Goal: Task Accomplishment & Management: Use online tool/utility

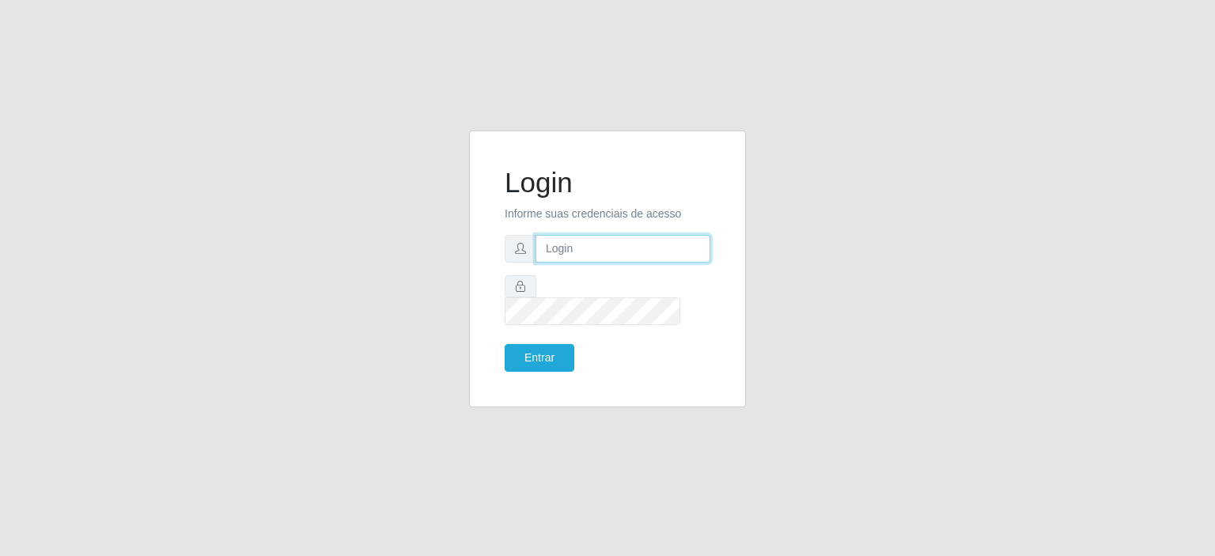
click at [567, 248] on input "text" at bounding box center [622, 249] width 175 height 28
type input "[EMAIL_ADDRESS][DOMAIN_NAME]"
click at [676, 321] on form "Login Informe suas credenciais de acesso [EMAIL_ADDRESS][DOMAIN_NAME] Entrar" at bounding box center [608, 269] width 206 height 206
click at [527, 344] on button "Entrar" at bounding box center [540, 358] width 70 height 28
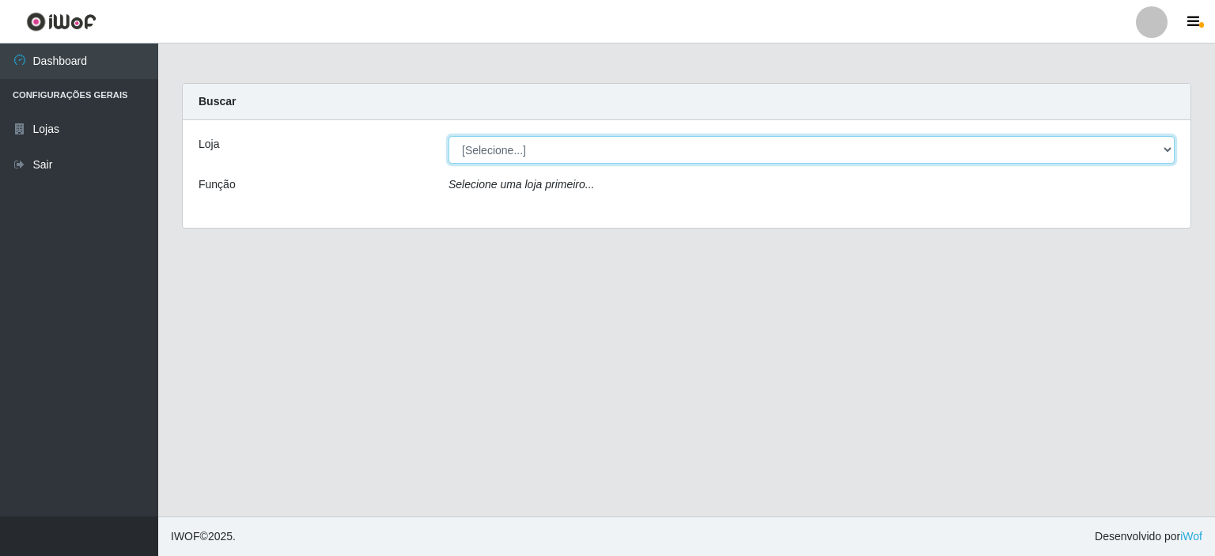
click at [485, 146] on select "[Selecione...] Corte Fácil - Unidade Planalto" at bounding box center [811, 150] width 726 height 28
select select "202"
click at [448, 136] on select "[Selecione...] Corte Fácil - Unidade Planalto" at bounding box center [811, 150] width 726 height 28
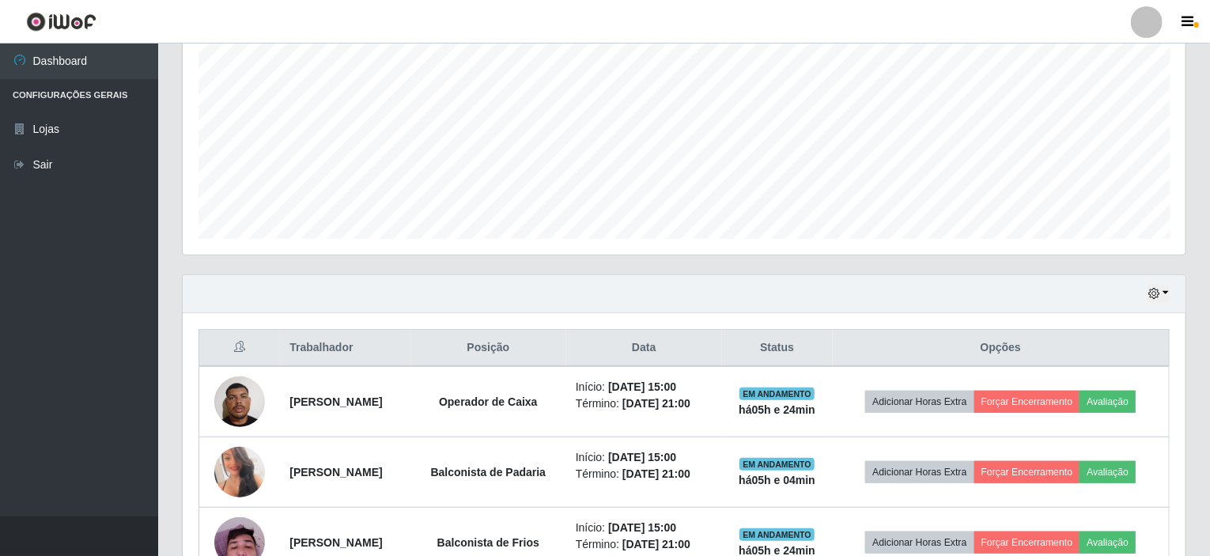
scroll to position [421, 0]
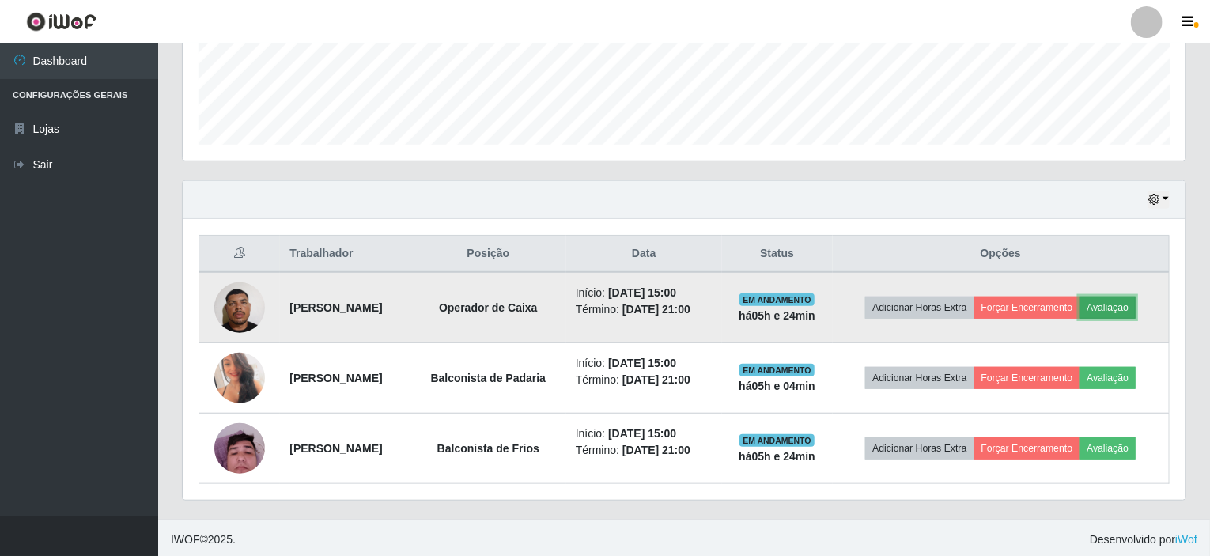
click at [1112, 302] on button "Avaliação" at bounding box center [1107, 308] width 56 height 22
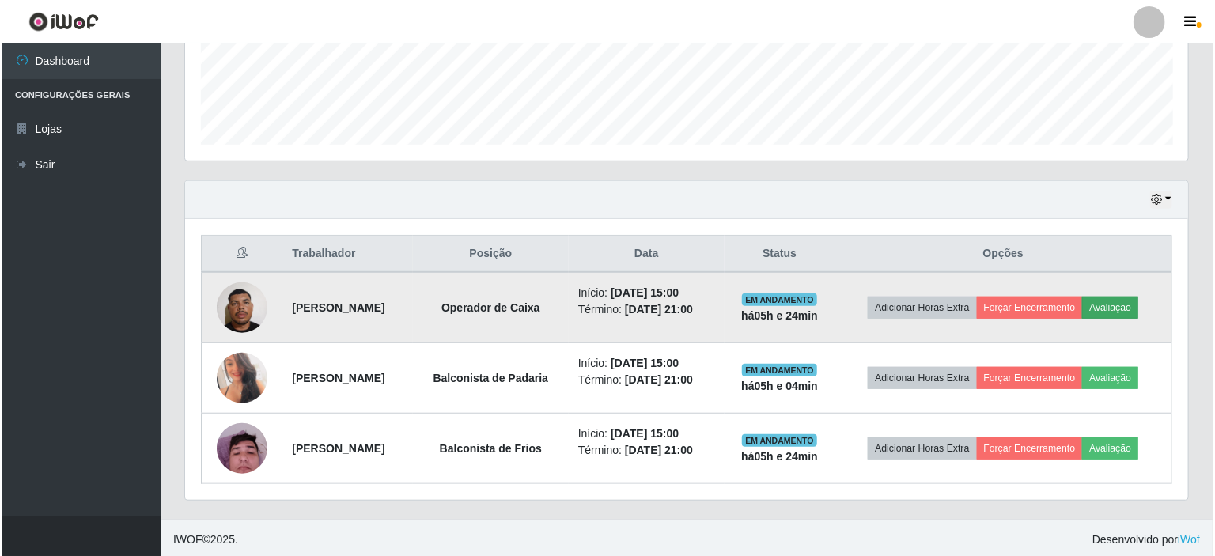
scroll to position [328, 996]
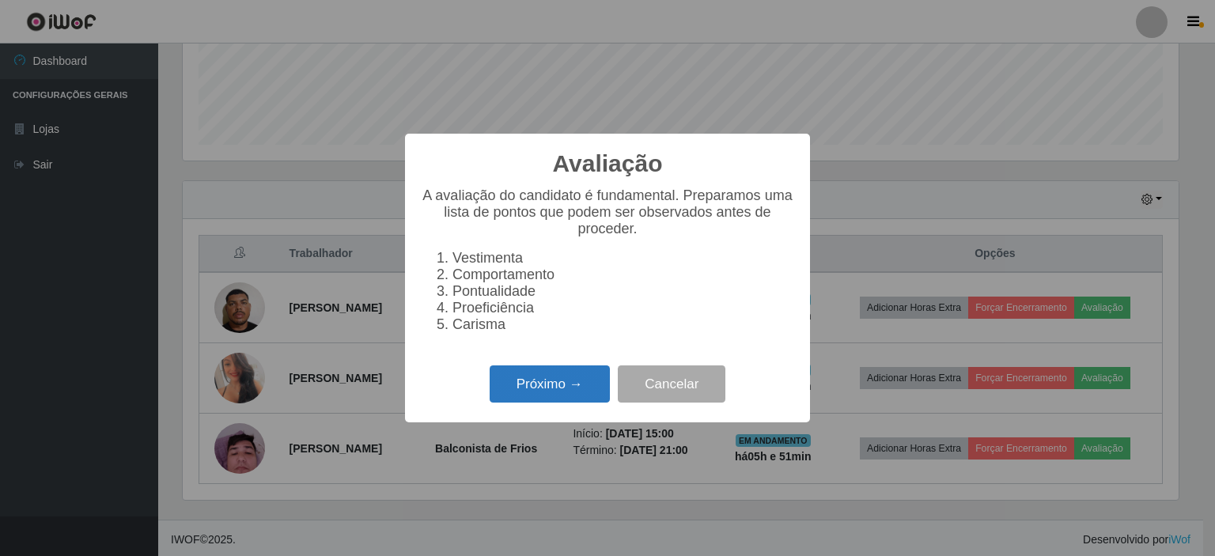
click at [547, 399] on button "Próximo →" at bounding box center [550, 383] width 120 height 37
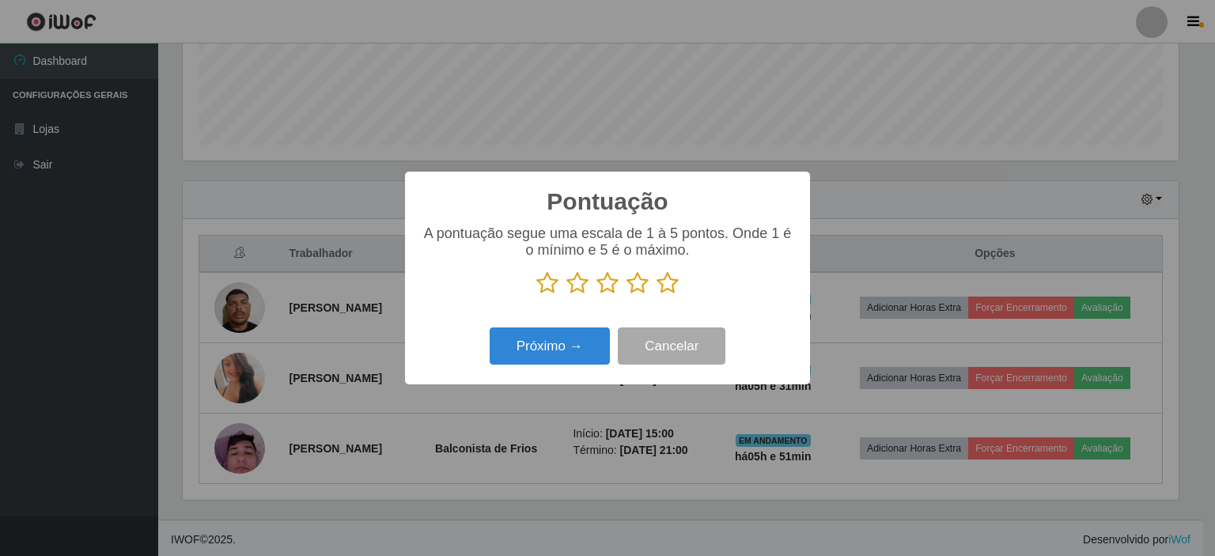
click at [672, 287] on icon at bounding box center [667, 283] width 22 height 24
click at [656, 295] on input "radio" at bounding box center [656, 295] width 0 height 0
click at [583, 335] on button "Próximo →" at bounding box center [550, 345] width 120 height 37
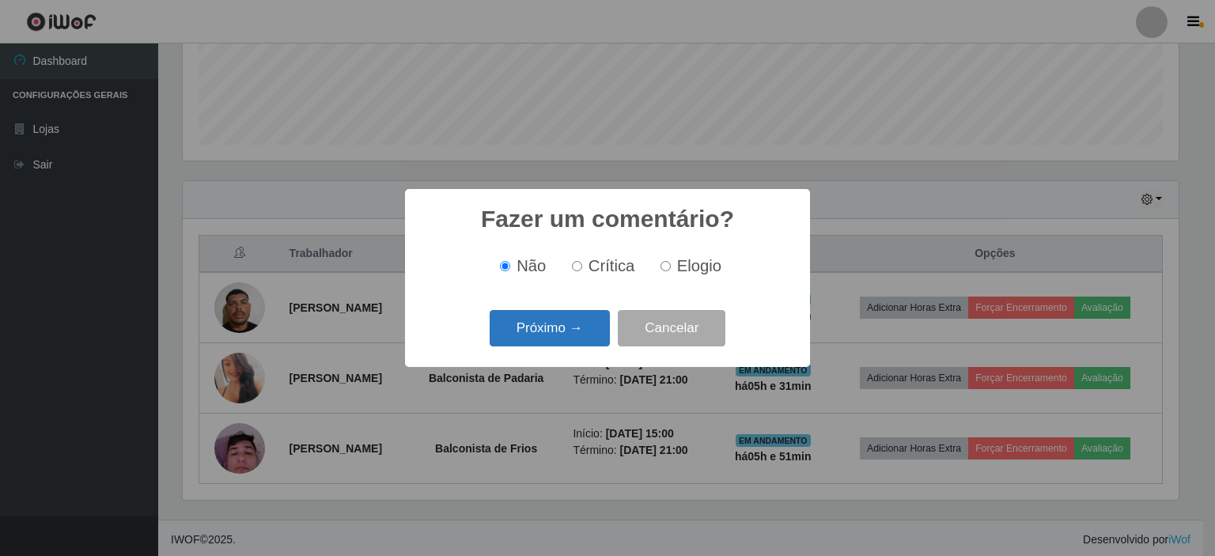
click at [573, 331] on button "Próximo →" at bounding box center [550, 328] width 120 height 37
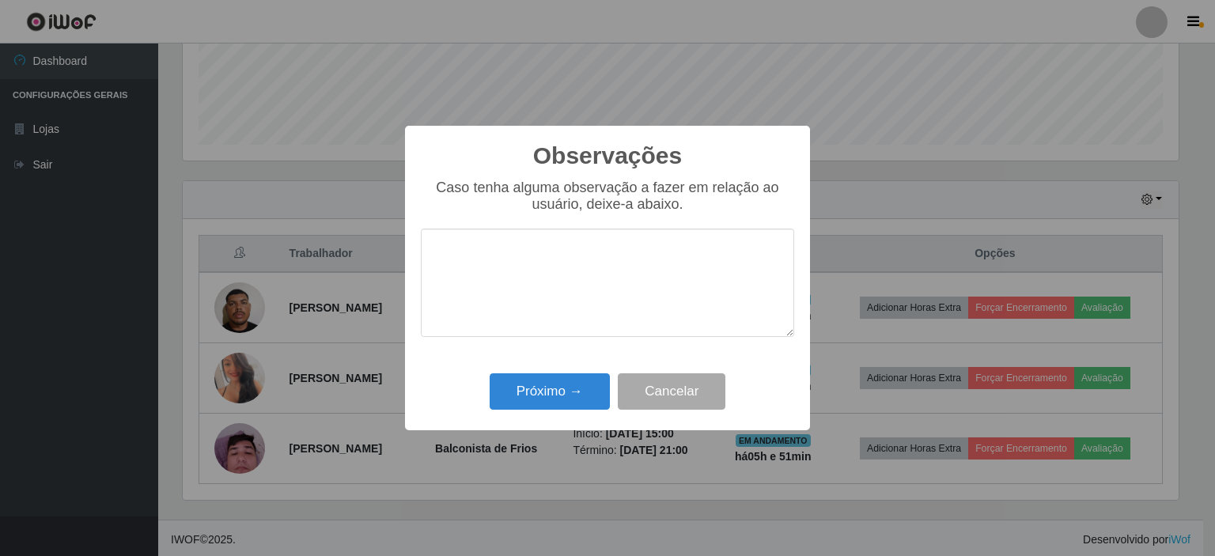
click at [599, 267] on textarea at bounding box center [607, 283] width 373 height 108
type textarea "PROATIVO"
click at [545, 383] on button "Próximo →" at bounding box center [550, 391] width 120 height 37
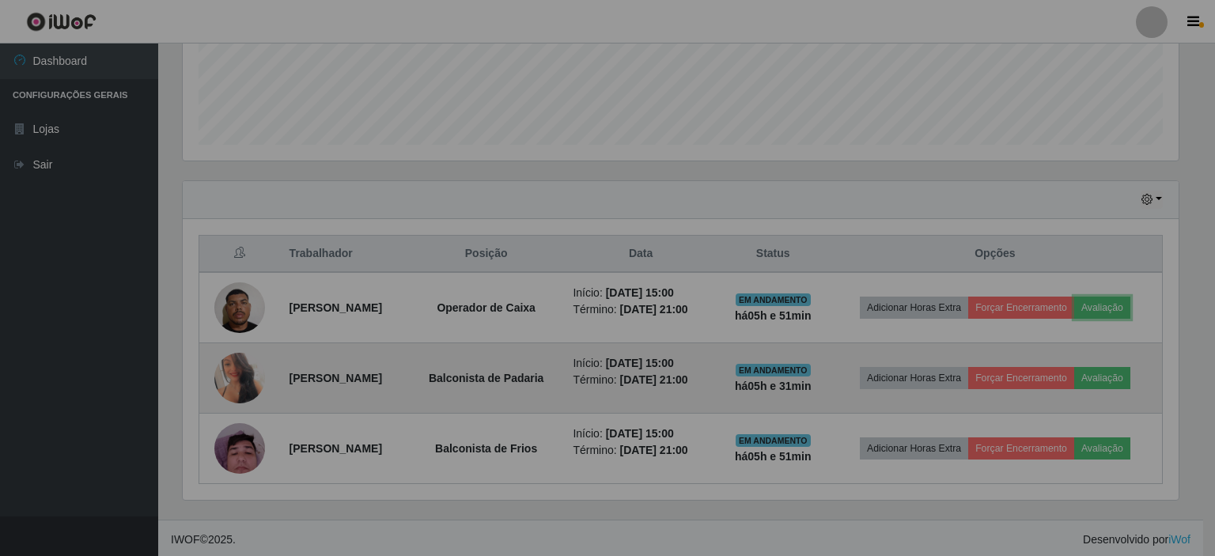
scroll to position [328, 1003]
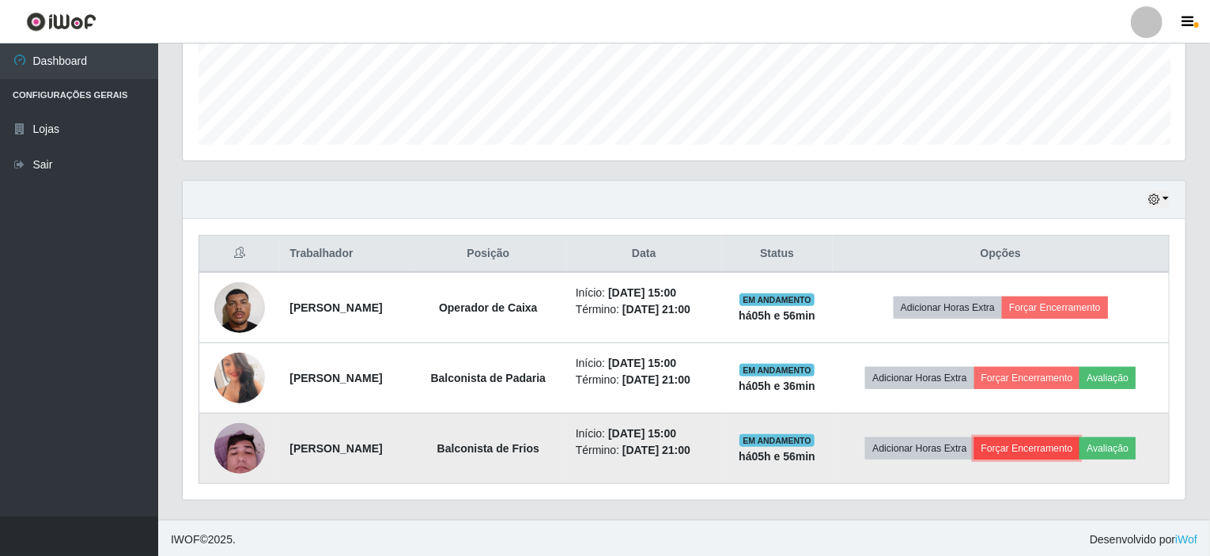
click at [1069, 454] on button "Forçar Encerramento" at bounding box center [1027, 448] width 106 height 22
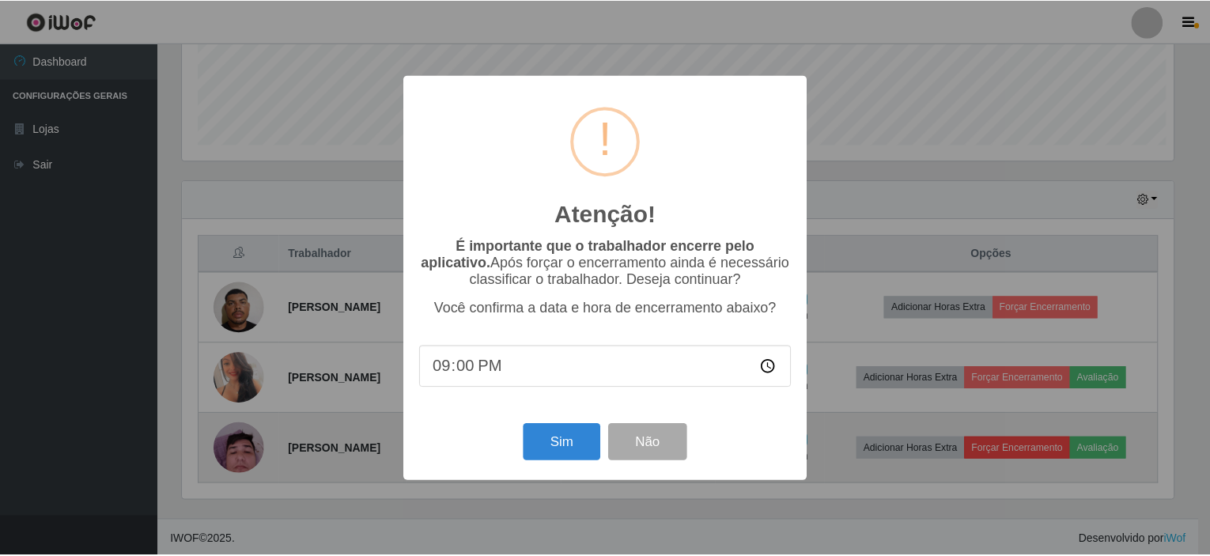
scroll to position [328, 996]
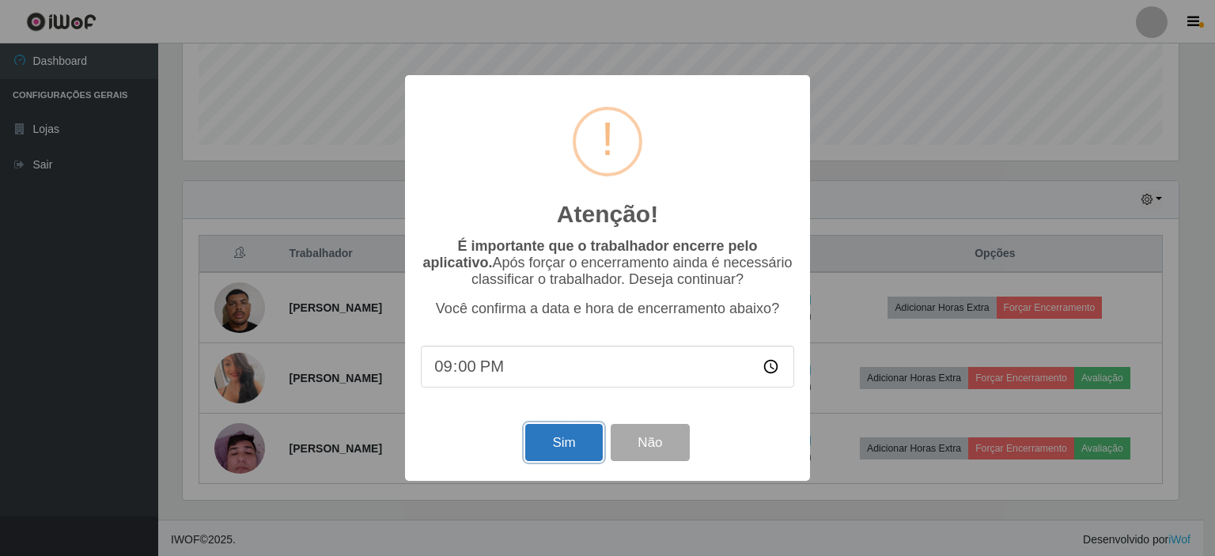
click at [547, 446] on button "Sim" at bounding box center [563, 442] width 77 height 37
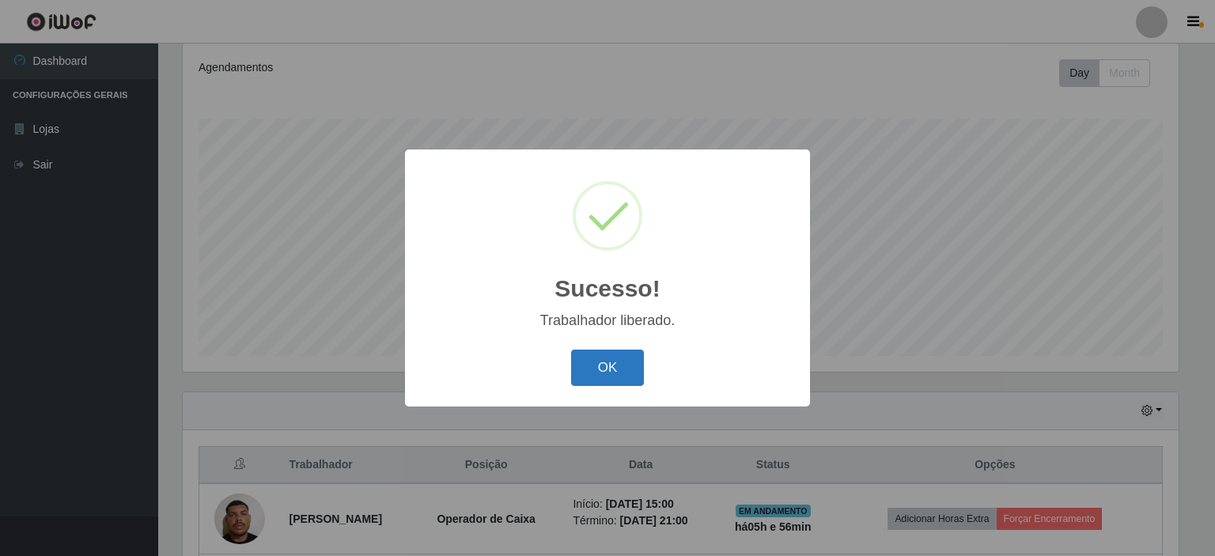
click at [624, 363] on button "OK" at bounding box center [608, 368] width 74 height 37
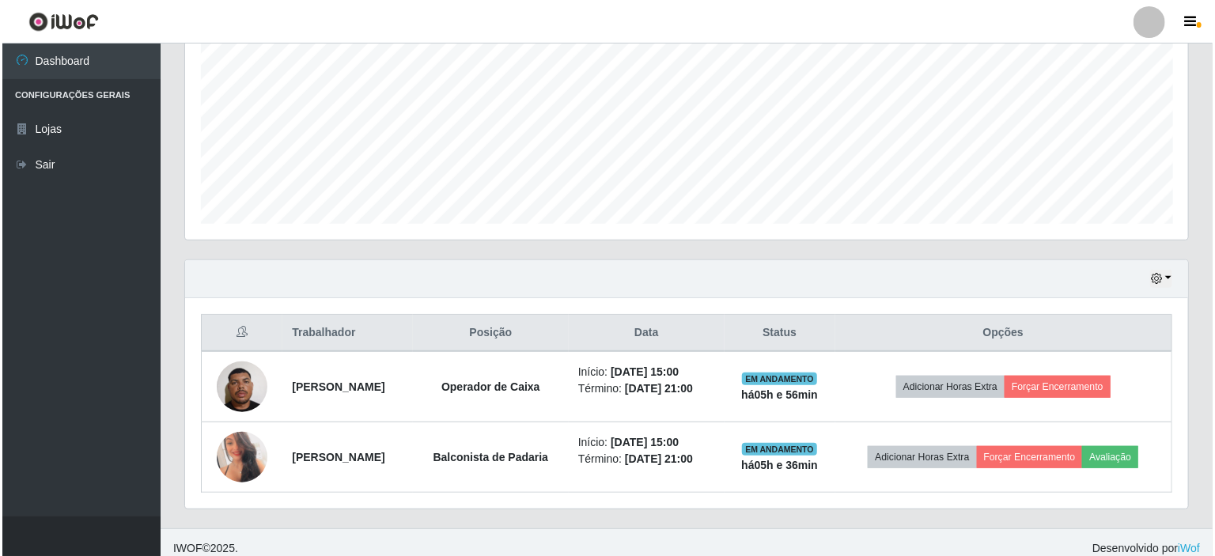
scroll to position [350, 0]
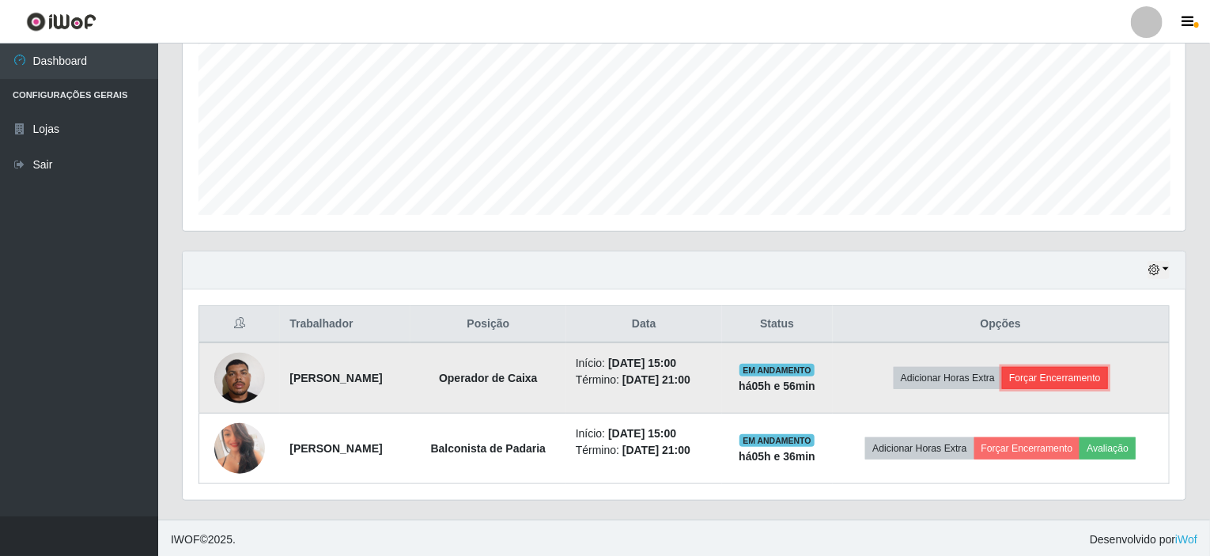
click at [1057, 367] on button "Forçar Encerramento" at bounding box center [1055, 378] width 106 height 22
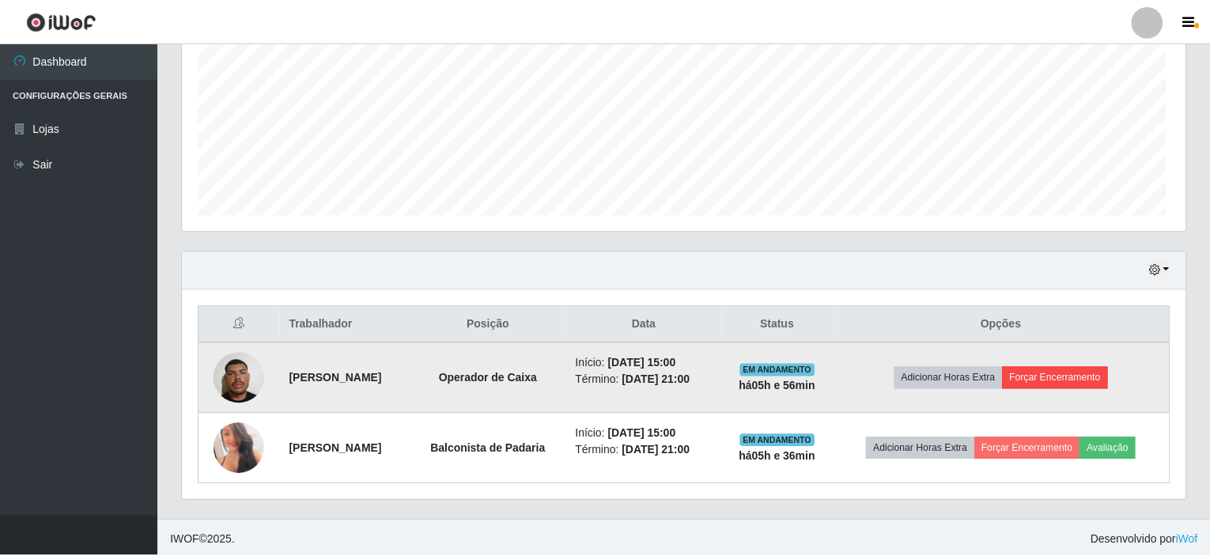
scroll to position [328, 996]
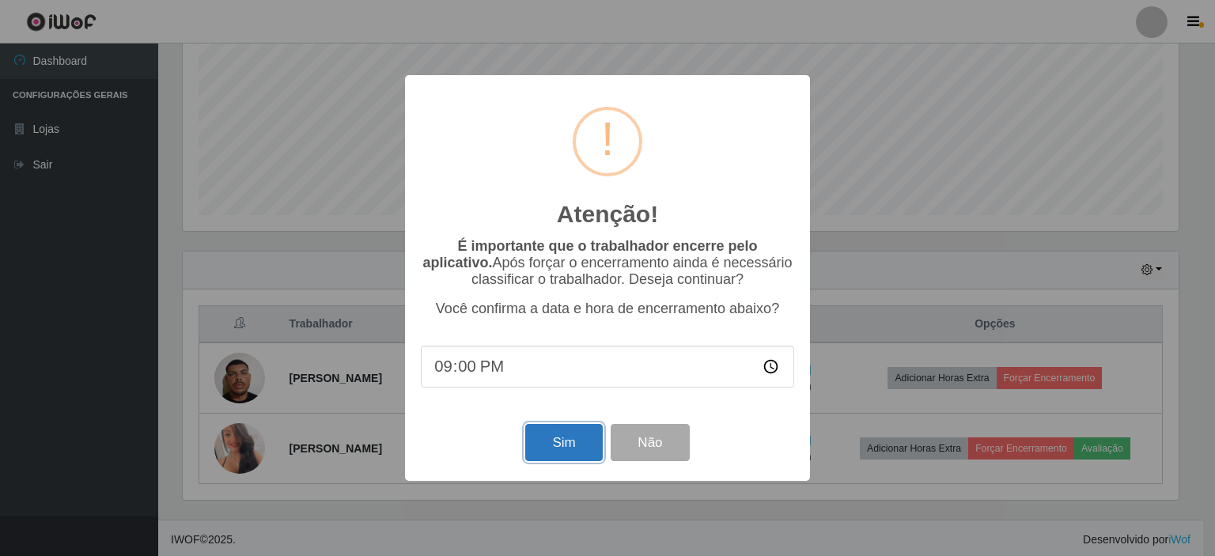
click at [565, 434] on button "Sim" at bounding box center [563, 442] width 77 height 37
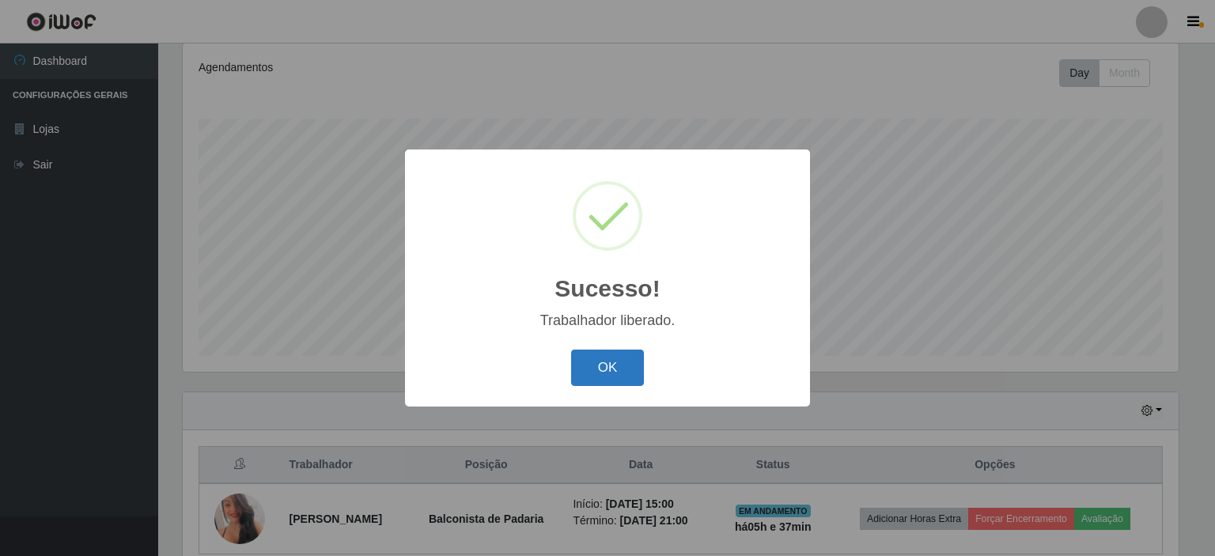
click at [601, 376] on button "OK" at bounding box center [608, 368] width 74 height 37
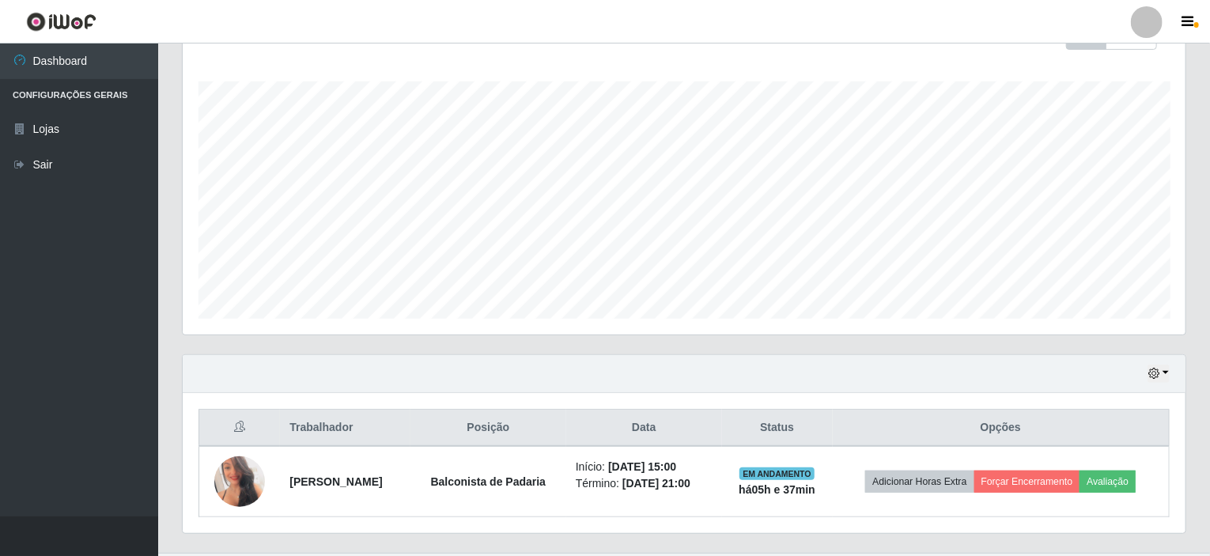
scroll to position [280, 0]
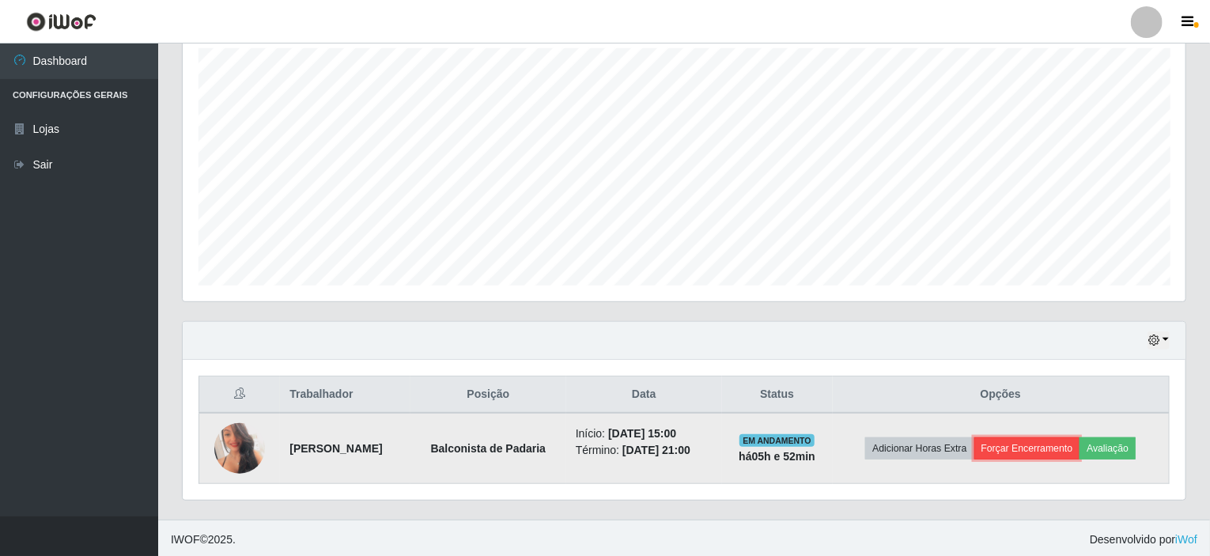
click at [1055, 448] on button "Forçar Encerramento" at bounding box center [1027, 448] width 106 height 22
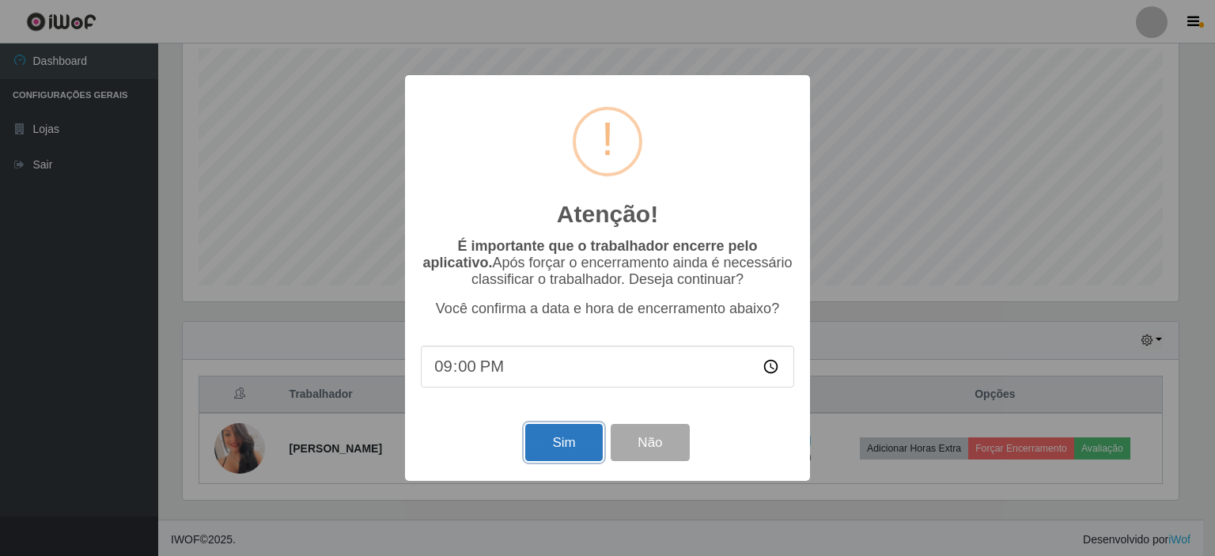
click at [590, 445] on button "Sim" at bounding box center [563, 442] width 77 height 37
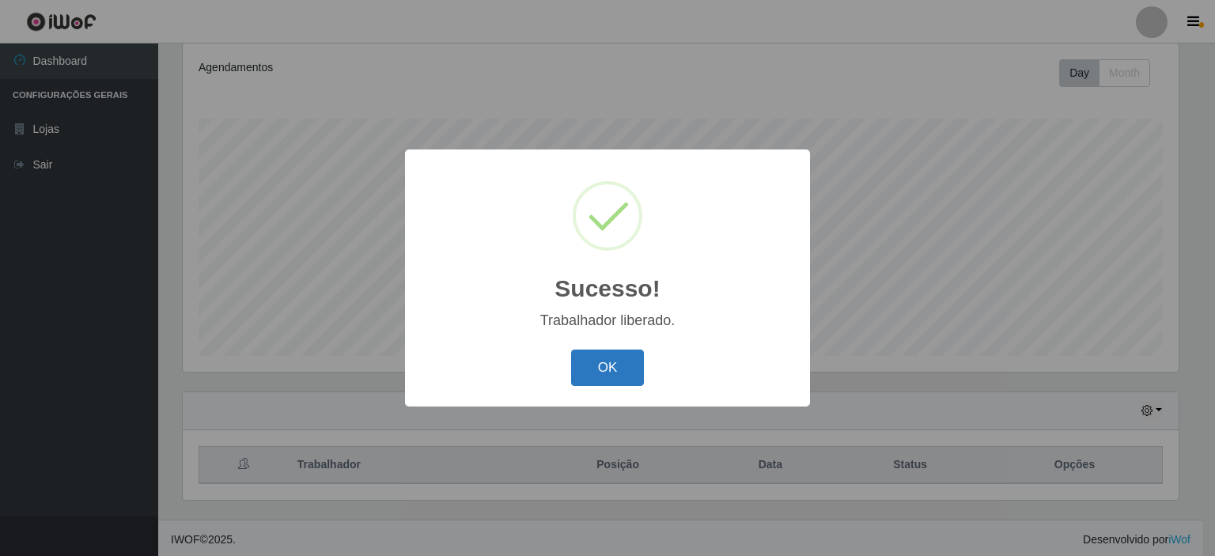
click at [596, 373] on button "OK" at bounding box center [608, 368] width 74 height 37
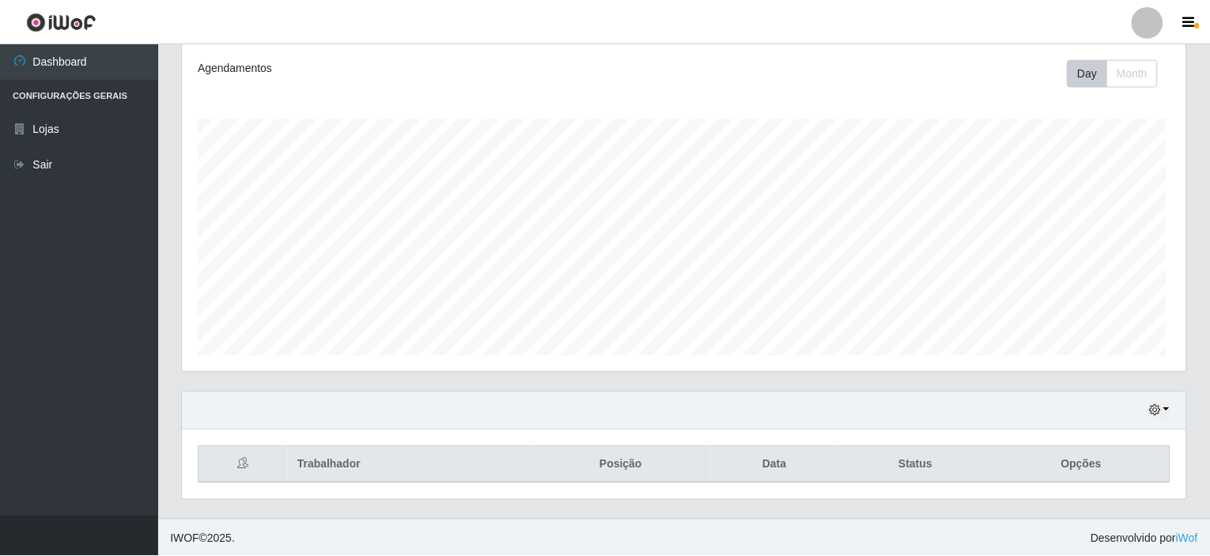
scroll to position [328, 1003]
